Goal: Information Seeking & Learning: Learn about a topic

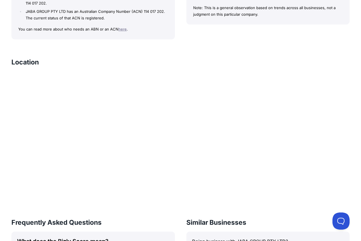
scroll to position [599, 0]
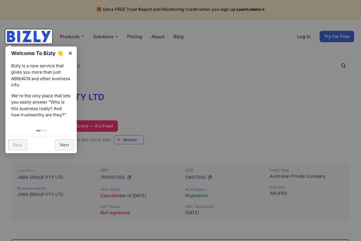
scroll to position [57, 0]
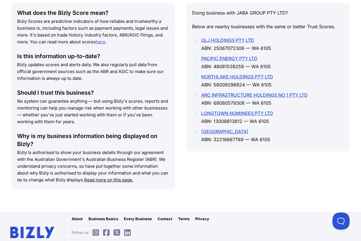
scroll to position [814, 0]
